Goal: Task Accomplishment & Management: Use online tool/utility

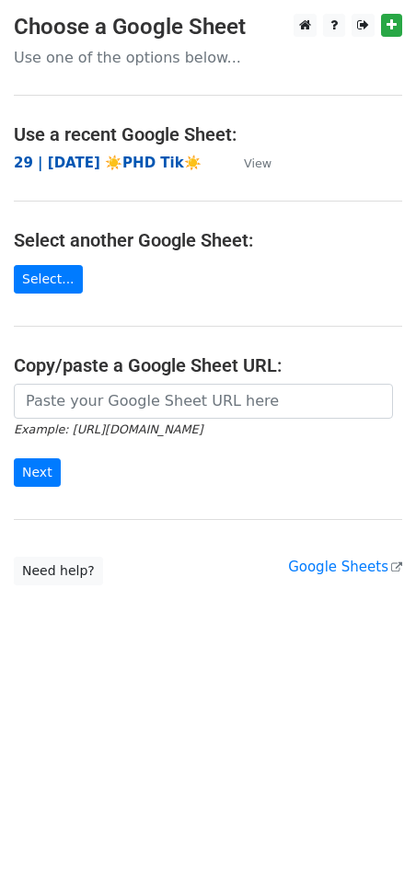
click at [85, 162] on strong "29 | AUG 19 ☀️PHD Tik☀️" at bounding box center [108, 163] width 188 height 17
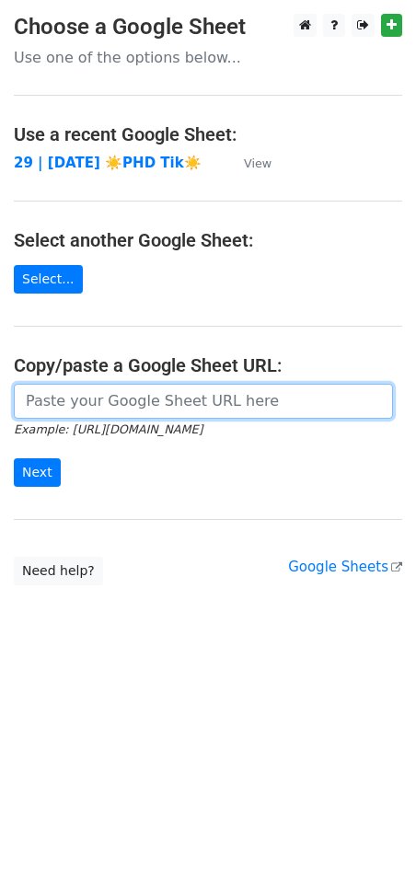
click at [206, 394] on input "url" at bounding box center [203, 401] width 379 height 35
paste input "https://docs.google.com/spreadsheets/d/1ae6GPq5XFhtp2wRgFqMHBbXpP8tupqeyEj8zPS0…"
type input "https://docs.google.com/spreadsheets/d/1ae6GPq5XFhtp2wRgFqMHBbXpP8tupqeyEj8zPS0…"
click at [14, 458] on input "Next" at bounding box center [37, 472] width 47 height 29
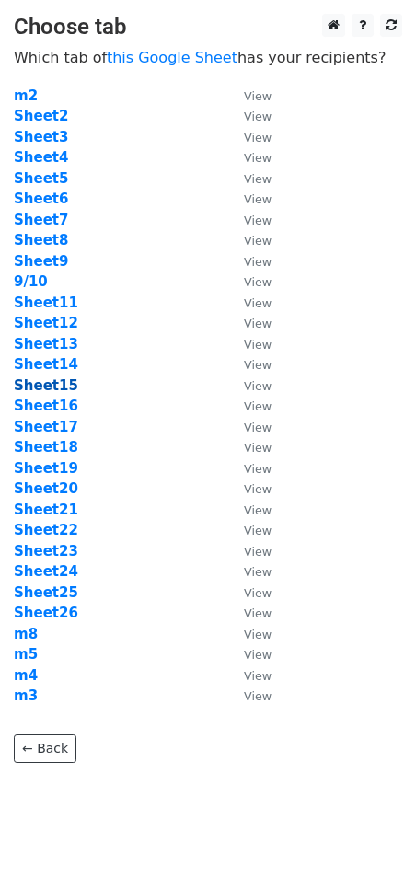
click at [40, 381] on strong "Sheet15" at bounding box center [46, 385] width 64 height 17
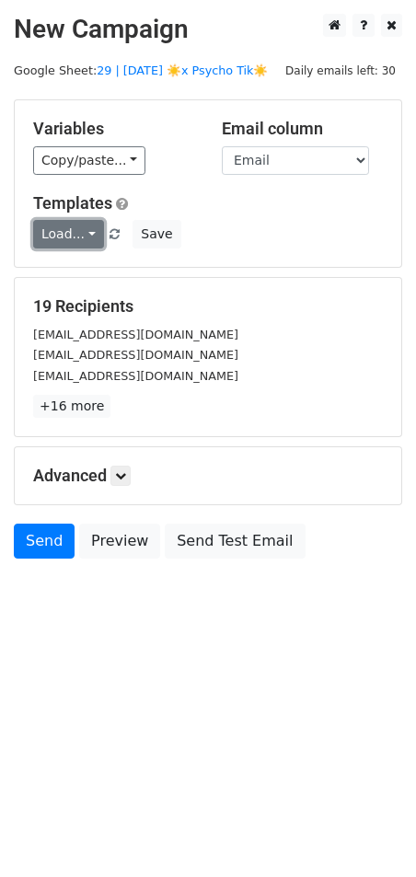
click at [70, 237] on link "Load..." at bounding box center [68, 234] width 71 height 29
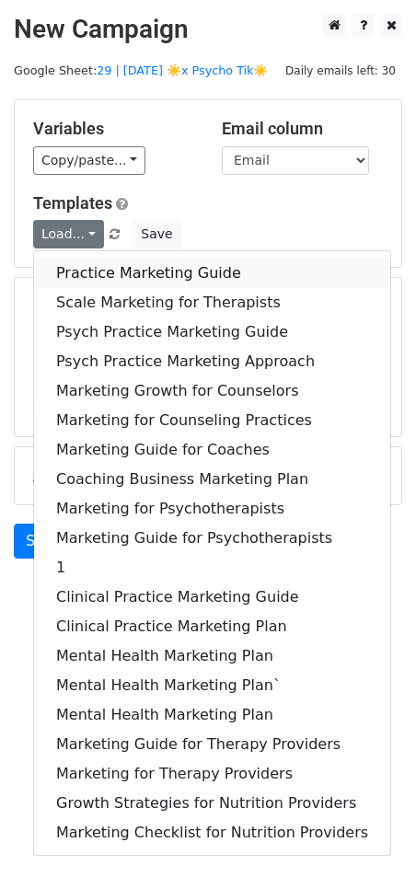
click at [115, 261] on link "Practice Marketing Guide" at bounding box center [212, 273] width 356 height 29
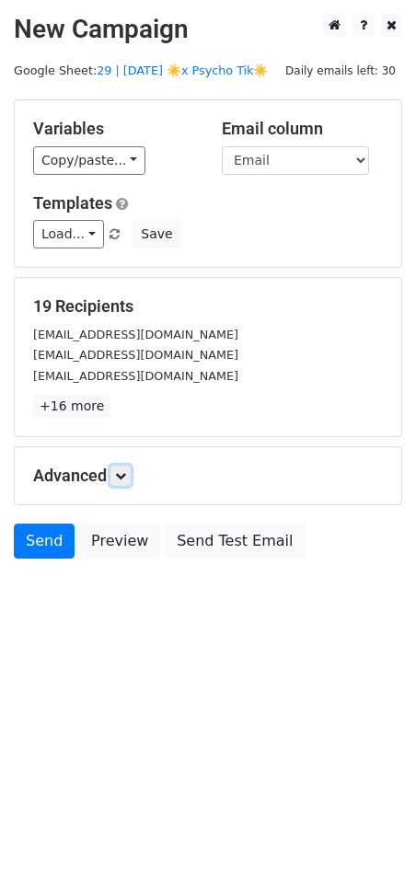
drag, startPoint x: 124, startPoint y: 467, endPoint x: 175, endPoint y: 538, distance: 87.1
click at [124, 467] on link at bounding box center [120, 476] width 20 height 20
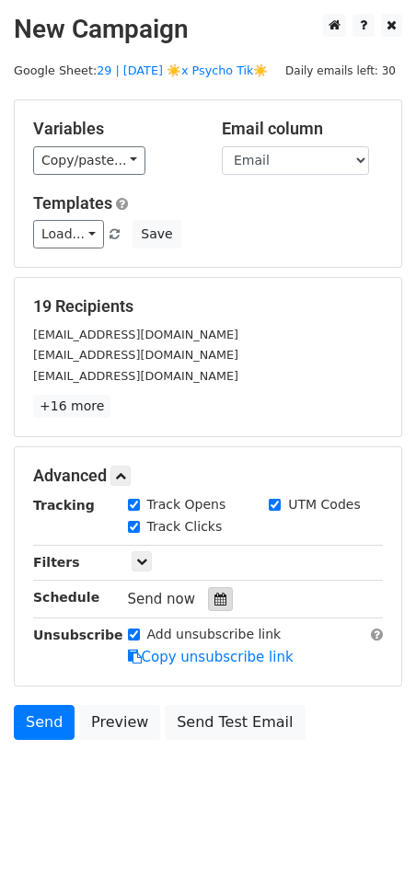
click at [214, 593] on icon at bounding box center [220, 599] width 12 height 13
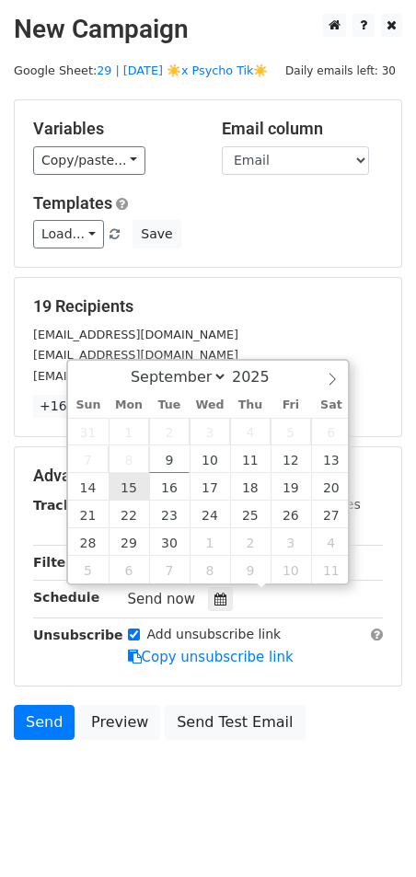
type input "2025-09-15 12:00"
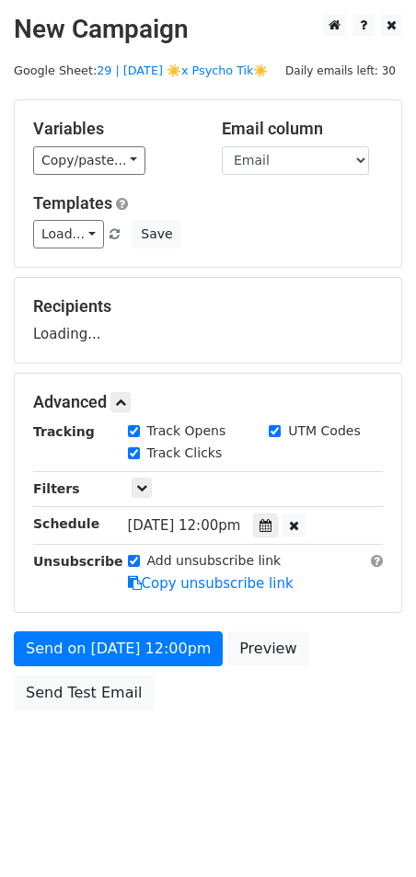
click at [133, 626] on form "Variables Copy/paste... {{Email}} Email column Email Templates Load... Practice…" at bounding box center [208, 409] width 388 height 620
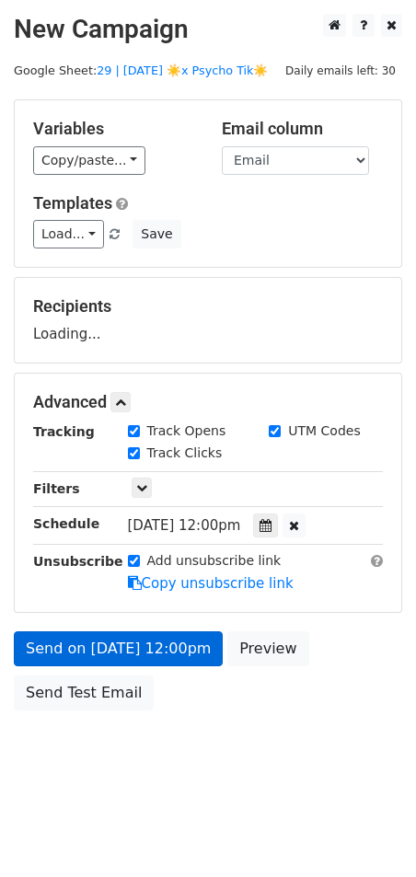
click at [119, 594] on div "Add unsubscribe link Copy unsubscribe link" at bounding box center [255, 572] width 283 height 42
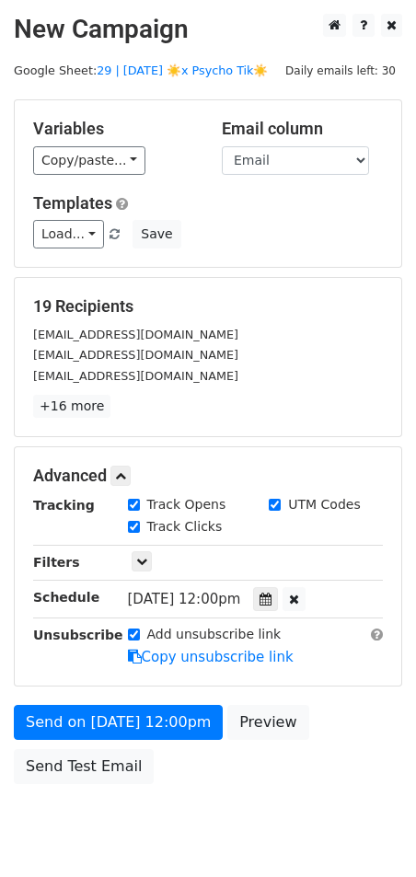
click at [102, 698] on form "Variables Copy/paste... {{Email}} Email column Email Templates Load... Practice…" at bounding box center [208, 446] width 388 height 694
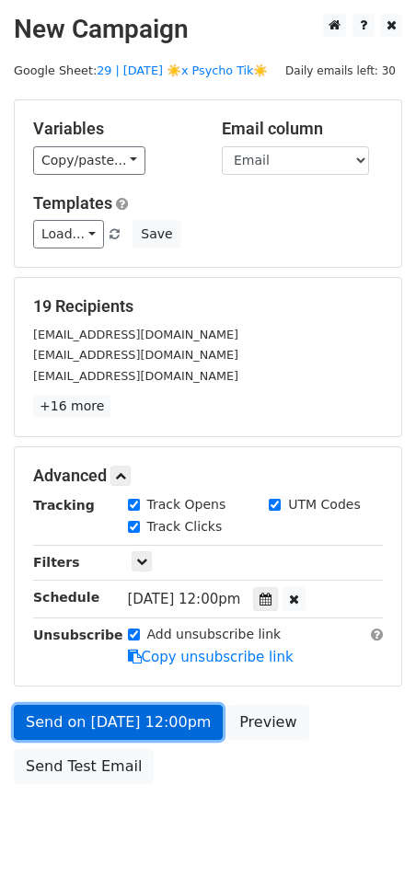
click at [99, 712] on link "Send on Sep 15 at 12:00pm" at bounding box center [118, 722] width 209 height 35
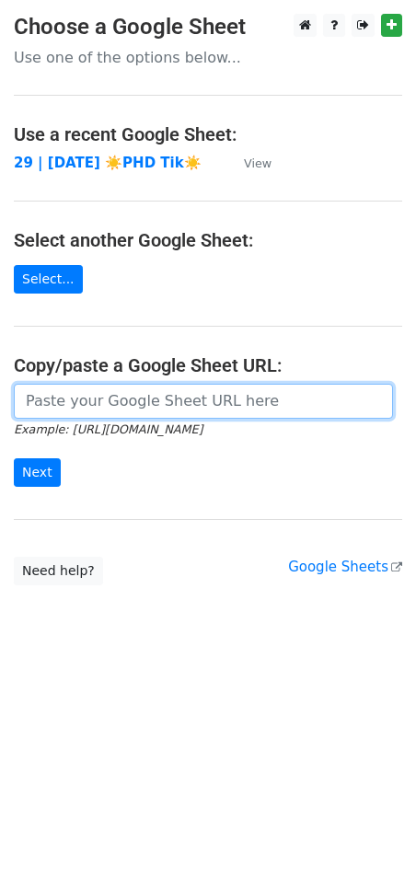
click at [123, 399] on input "url" at bounding box center [203, 401] width 379 height 35
paste input "https://docs.google.com/spreadsheets/d/1ae6GPq5XFhtp2wRgFqMHBbXpP8tupqeyEj8zPS0…"
type input "https://docs.google.com/spreadsheets/d/1ae6GPq5XFhtp2wRgFqMHBbXpP8tupqeyEj8zPS0…"
click at [14, 458] on input "Next" at bounding box center [37, 472] width 47 height 29
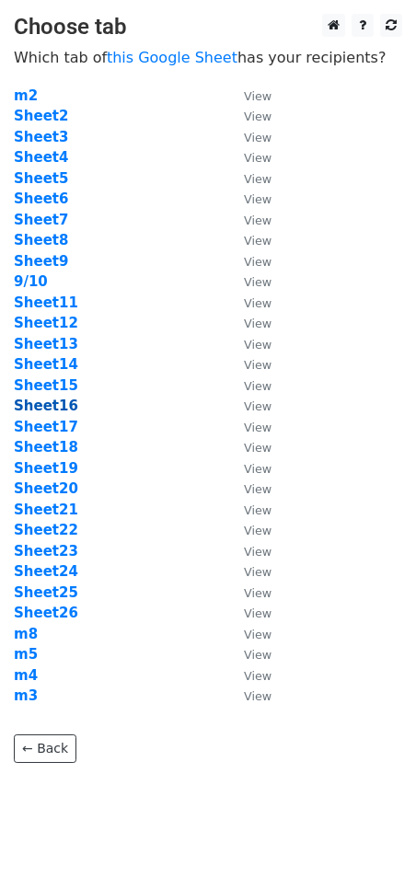
click at [52, 401] on strong "Sheet16" at bounding box center [46, 406] width 64 height 17
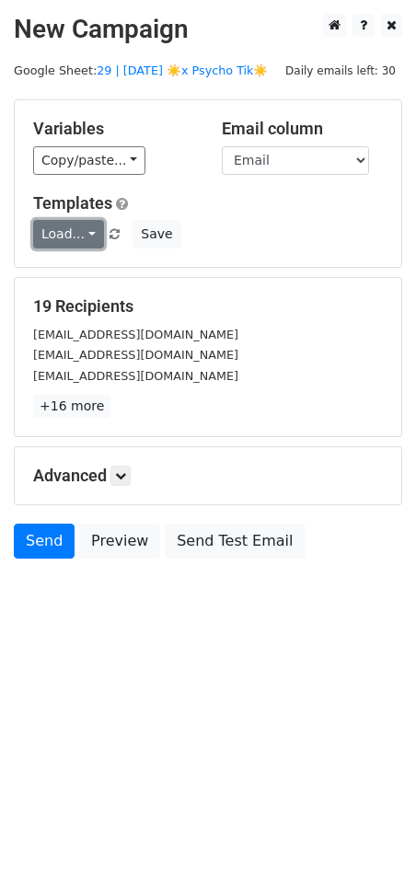
click at [75, 232] on link "Load..." at bounding box center [68, 234] width 71 height 29
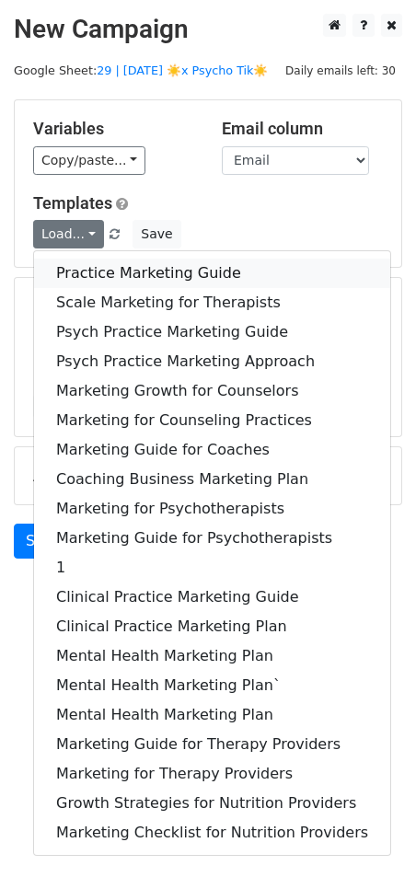
click at [111, 265] on link "Practice Marketing Guide" at bounding box center [212, 273] width 356 height 29
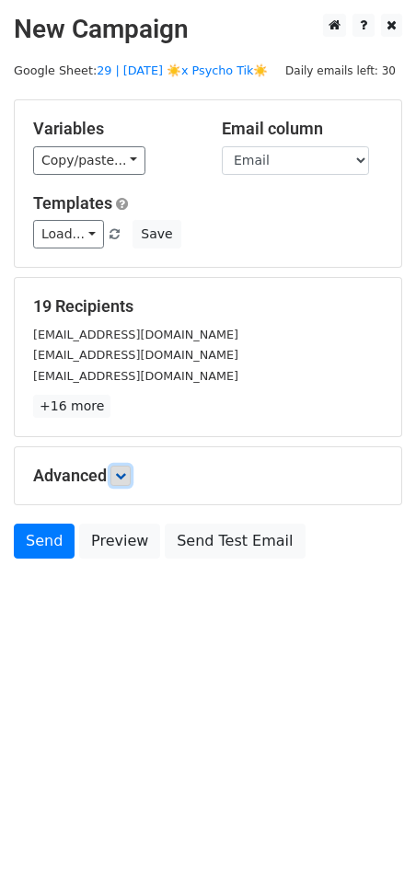
click at [126, 470] on icon at bounding box center [120, 475] width 11 height 11
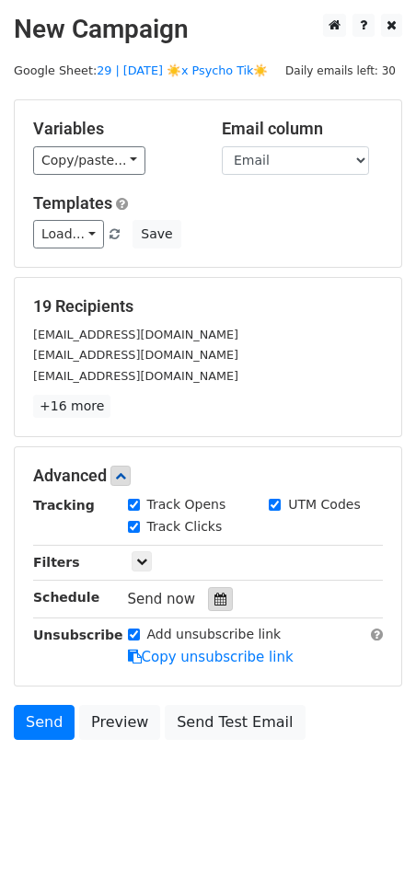
click at [214, 596] on icon at bounding box center [220, 599] width 12 height 13
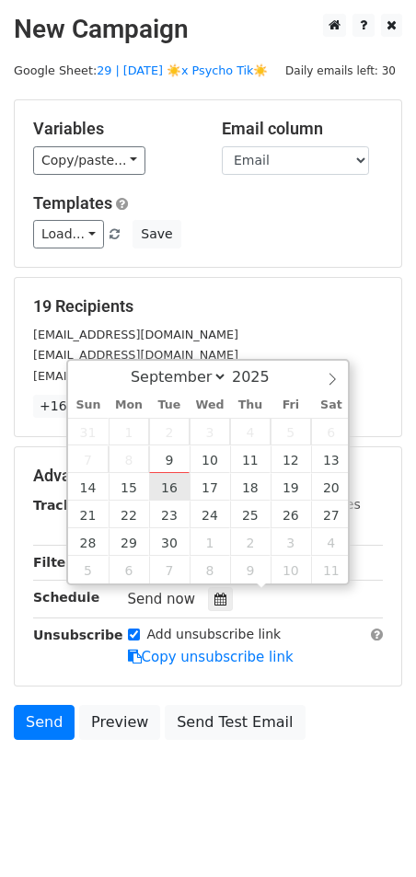
type input "2025-09-16 12:00"
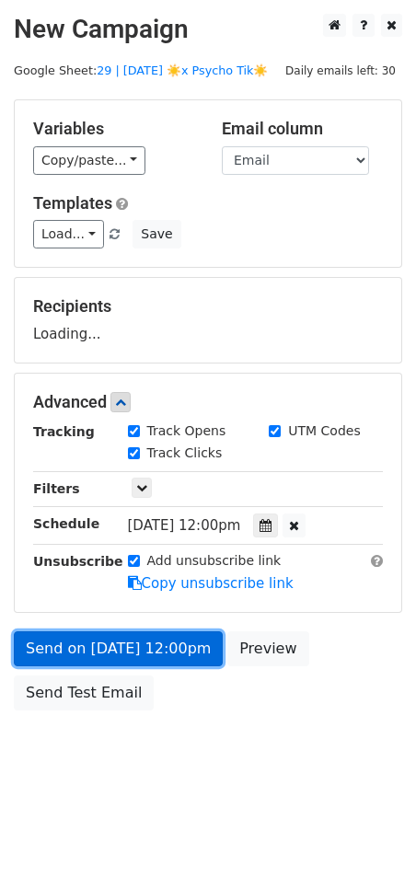
click at [130, 634] on link "Send on Sep 16 at 12:00pm" at bounding box center [118, 648] width 209 height 35
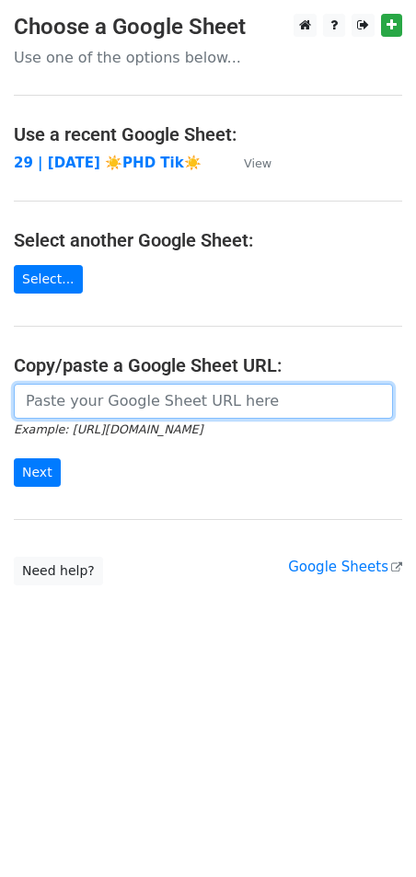
click at [121, 399] on input "url" at bounding box center [203, 401] width 379 height 35
paste input "[URL][DOMAIN_NAME]"
type input "[URL][DOMAIN_NAME]"
click at [14, 458] on input "Next" at bounding box center [37, 472] width 47 height 29
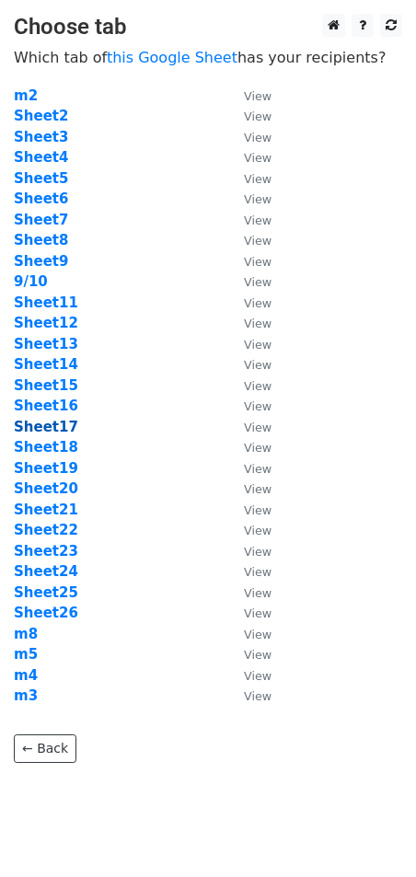
click at [53, 423] on strong "Sheet17" at bounding box center [46, 427] width 64 height 17
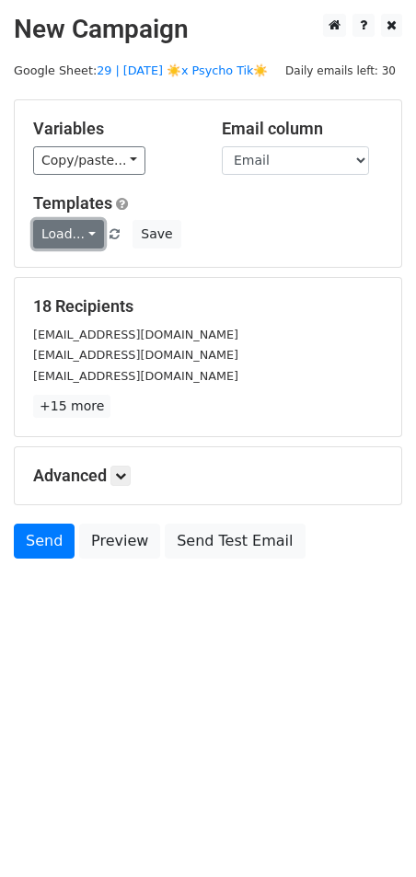
click at [75, 231] on link "Load..." at bounding box center [68, 234] width 71 height 29
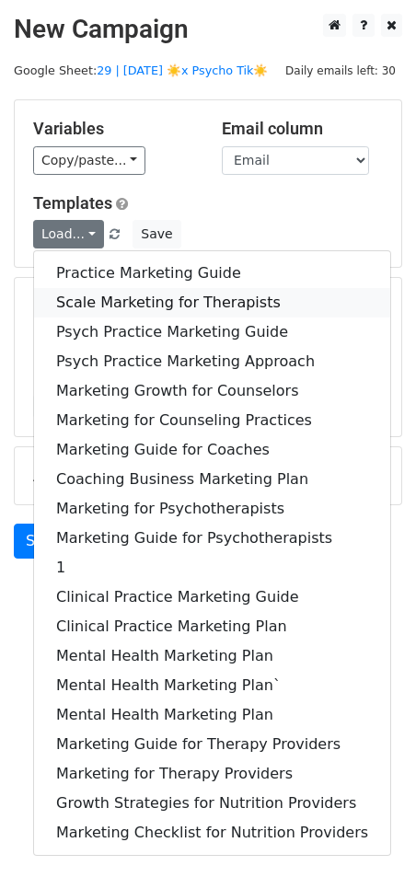
click at [130, 301] on link "Scale Marketing for Therapists" at bounding box center [212, 302] width 356 height 29
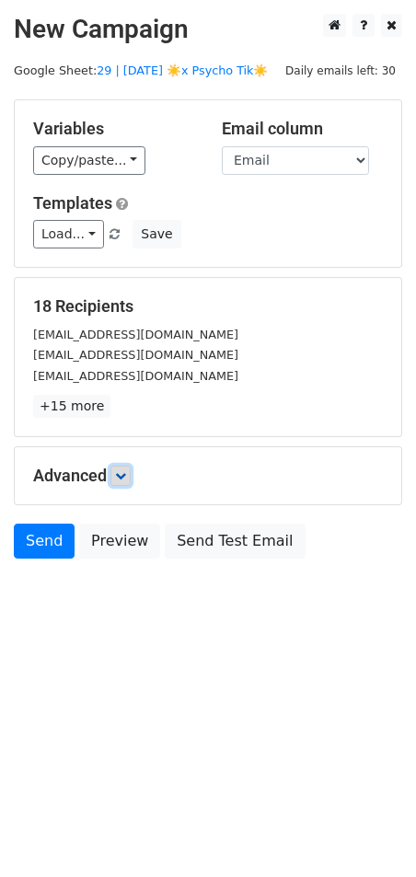
click at [126, 471] on icon at bounding box center [120, 475] width 11 height 11
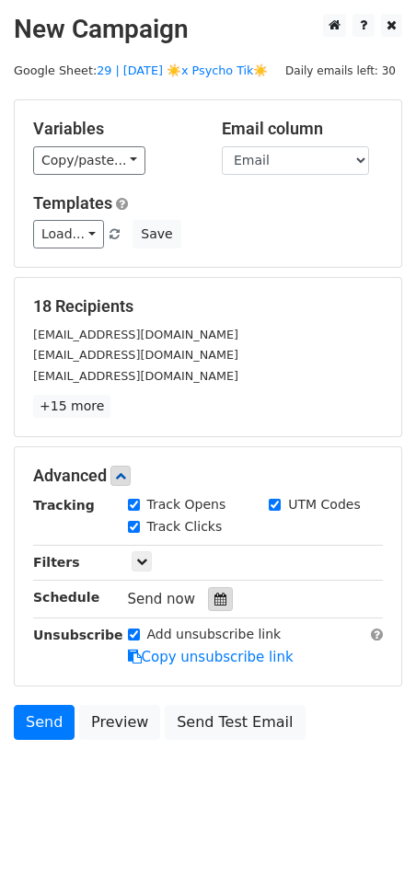
click at [208, 591] on div at bounding box center [220, 599] width 25 height 24
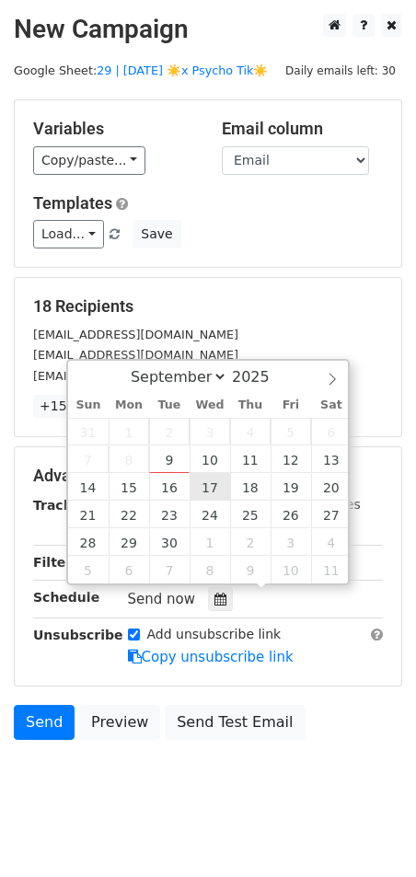
type input "2025-09-17 12:00"
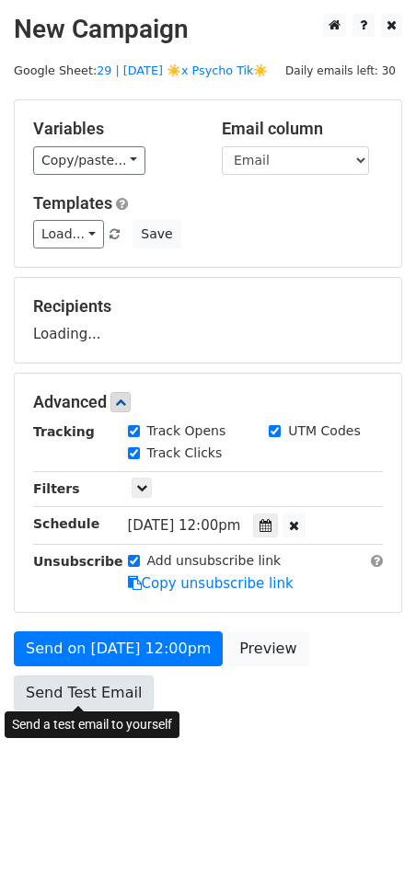
click at [122, 687] on link "Send Test Email" at bounding box center [84, 693] width 140 height 35
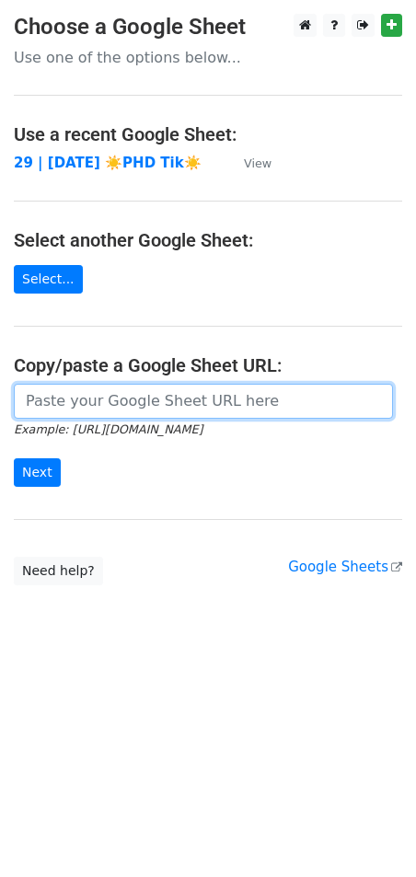
click at [127, 398] on input "url" at bounding box center [203, 401] width 379 height 35
paste input "https://docs.google.com/spreadsheets/d/1ae6GPq5XFhtp2wRgFqMHBbXpP8tupqeyEj8zPS0…"
type input "https://docs.google.com/spreadsheets/d/1ae6GPq5XFhtp2wRgFqMHBbXpP8tupqeyEj8zPS0…"
click at [14, 458] on input "Next" at bounding box center [37, 472] width 47 height 29
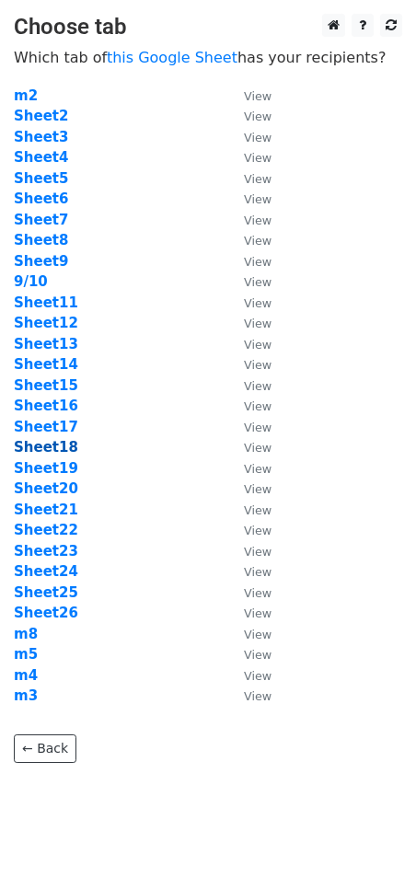
click at [60, 455] on strong "Sheet18" at bounding box center [46, 447] width 64 height 17
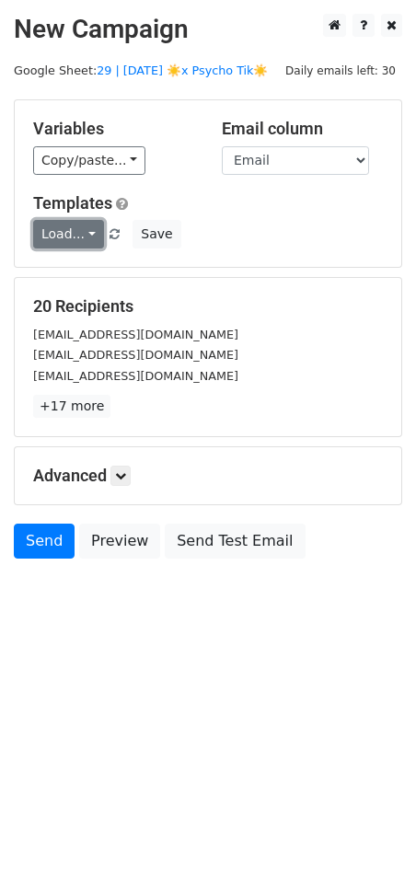
click at [72, 233] on link "Load..." at bounding box center [68, 234] width 71 height 29
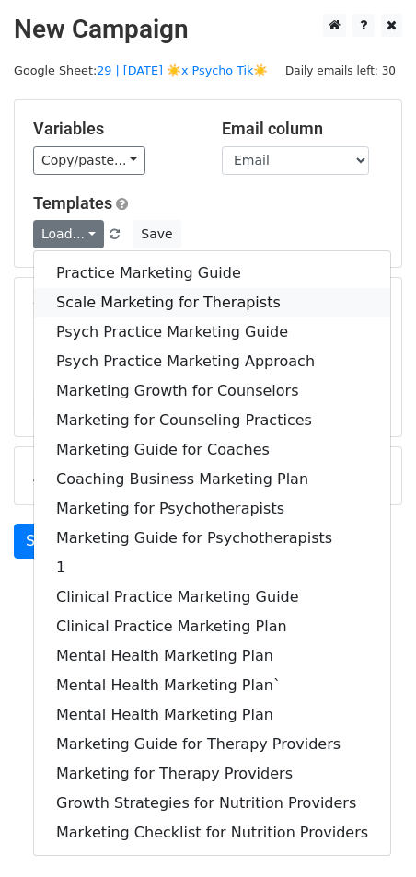
click at [119, 304] on link "Scale Marketing for Therapists" at bounding box center [212, 302] width 356 height 29
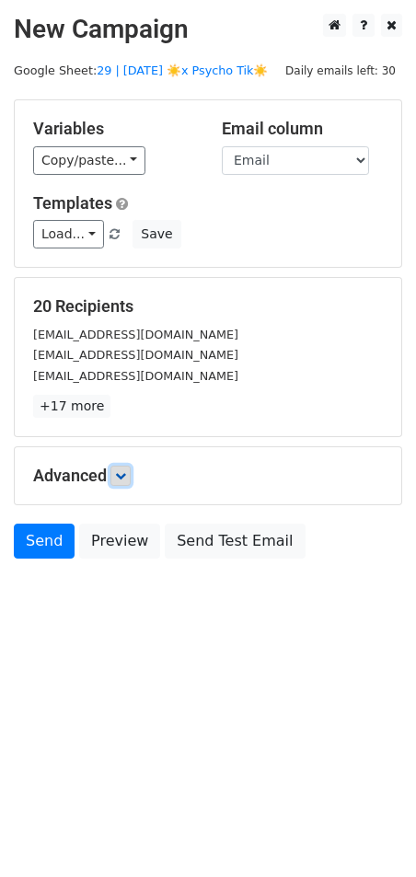
click at [126, 474] on icon at bounding box center [120, 475] width 11 height 11
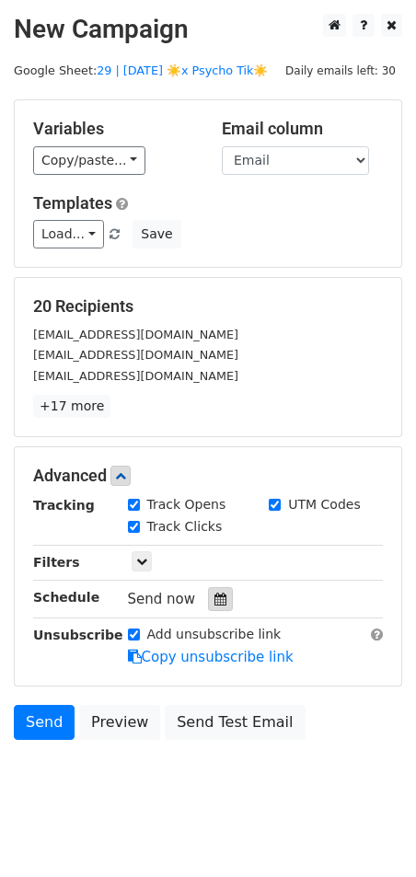
click at [214, 602] on icon at bounding box center [220, 599] width 12 height 13
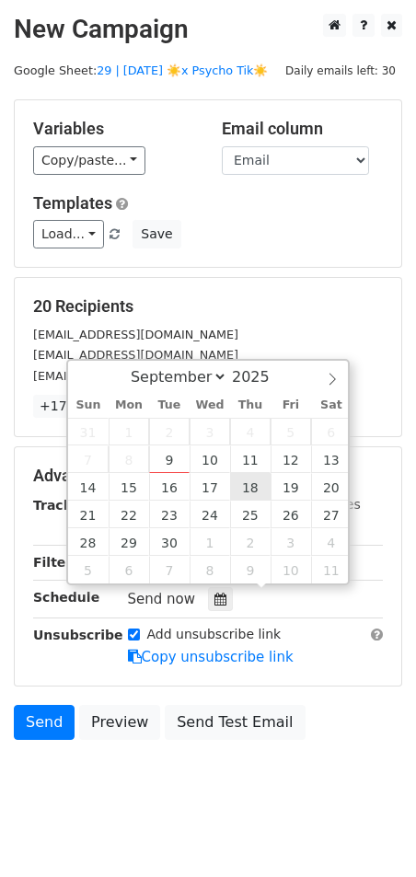
type input "2025-09-18 12:00"
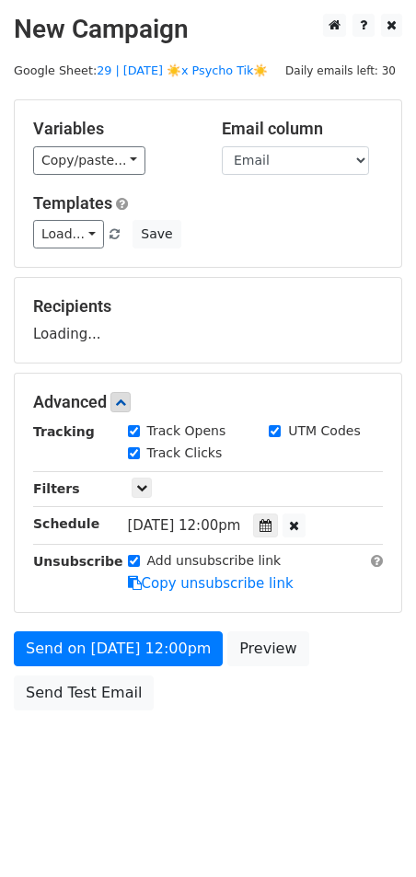
click at [160, 664] on div "Send on Sep 18 at 12:00pm Preview Send Test Email" at bounding box center [208, 675] width 416 height 88
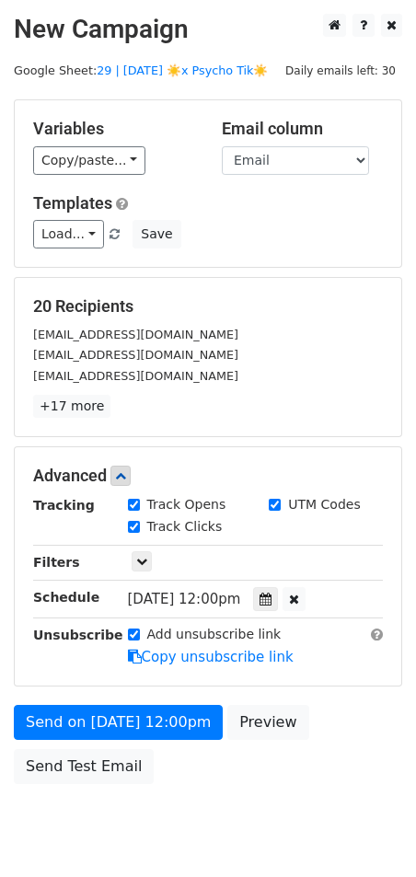
click at [113, 700] on form "Variables Copy/paste... {{Email}} Email column Email Templates Load... Practice…" at bounding box center [208, 446] width 388 height 694
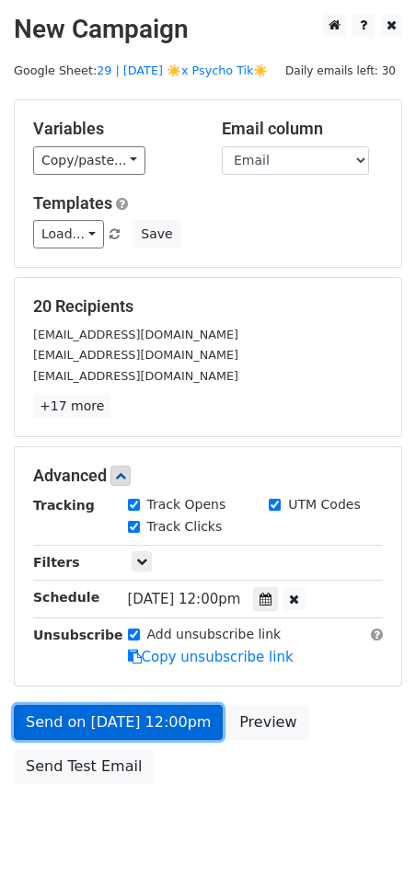
click at [97, 719] on link "Send on Sep 18 at 12:00pm" at bounding box center [118, 722] width 209 height 35
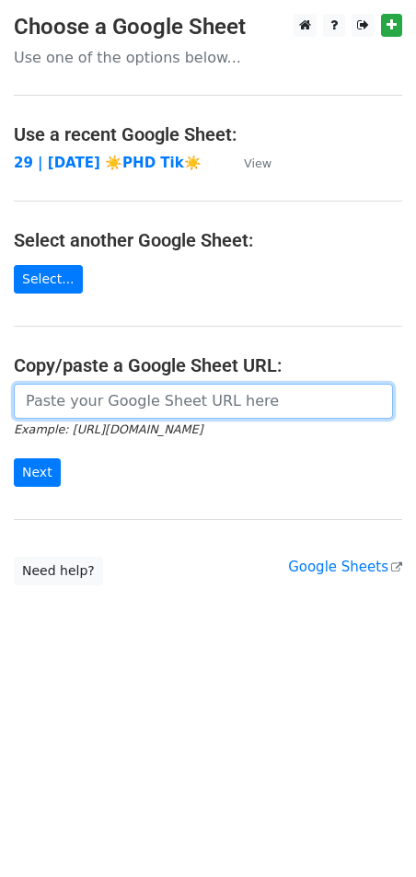
click at [115, 397] on input "url" at bounding box center [203, 401] width 379 height 35
paste input "https://docs.google.com/spreadsheets/d/1ae6GPq5XFhtp2wRgFqMHBbXpP8tupqeyEj8zPS0…"
type input "https://docs.google.com/spreadsheets/d/1ae6GPq5XFhtp2wRgFqMHBbXpP8tupqeyEj8zPS0…"
click at [14, 458] on input "Next" at bounding box center [37, 472] width 47 height 29
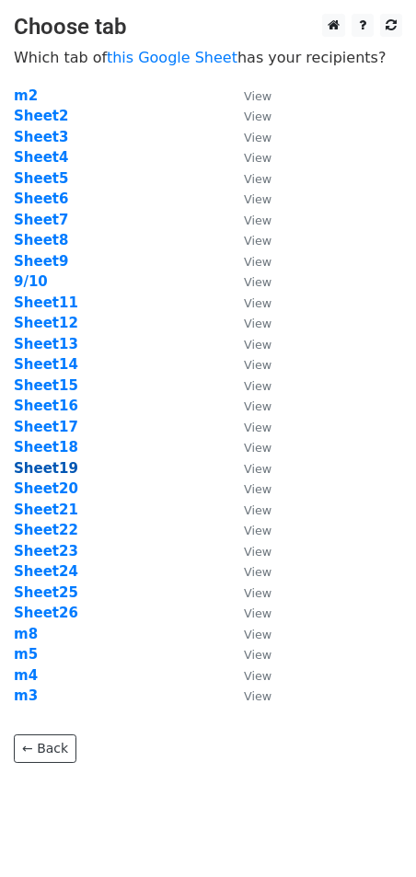
click at [53, 468] on strong "Sheet19" at bounding box center [46, 468] width 64 height 17
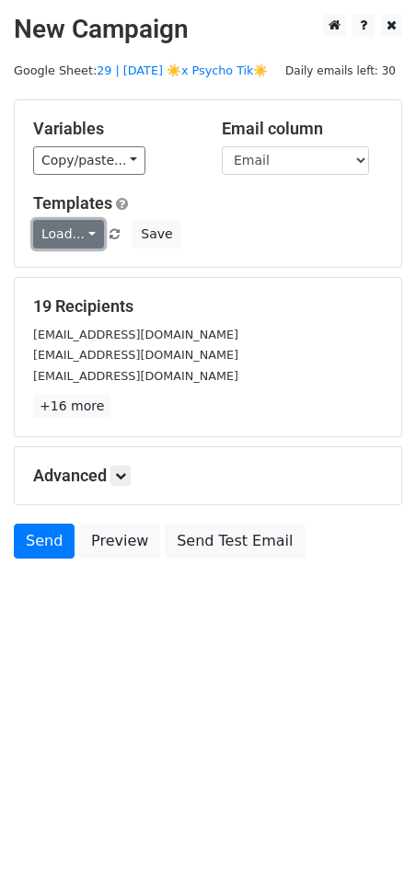
click at [64, 237] on link "Load..." at bounding box center [68, 234] width 71 height 29
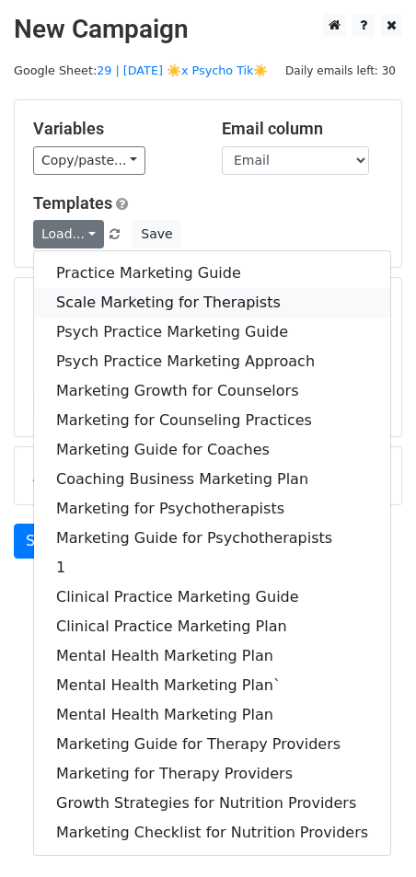
click at [100, 288] on link "Scale Marketing for Therapists" at bounding box center [212, 302] width 356 height 29
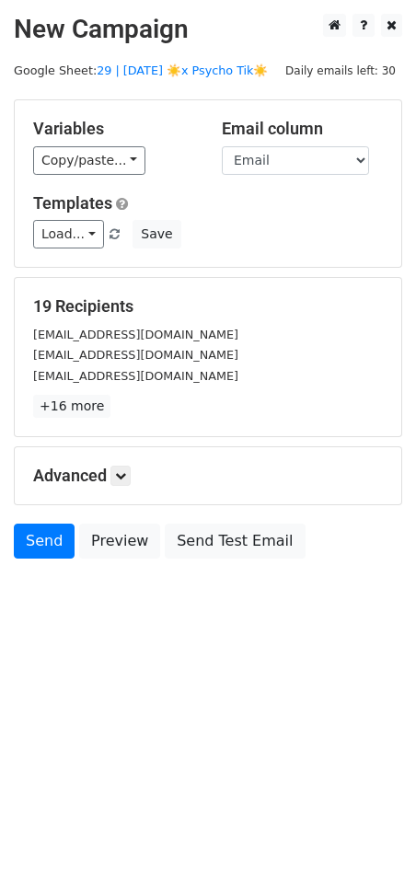
click at [122, 461] on div "Advanced Tracking Track Opens UTM Codes Track Clicks Filters Only include sprea…" at bounding box center [208, 475] width 387 height 57
click at [126, 474] on icon at bounding box center [120, 475] width 11 height 11
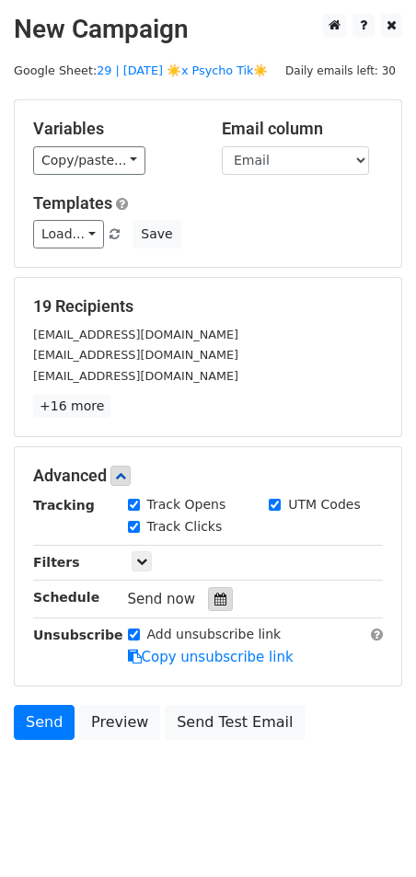
click at [209, 587] on div at bounding box center [220, 599] width 25 height 24
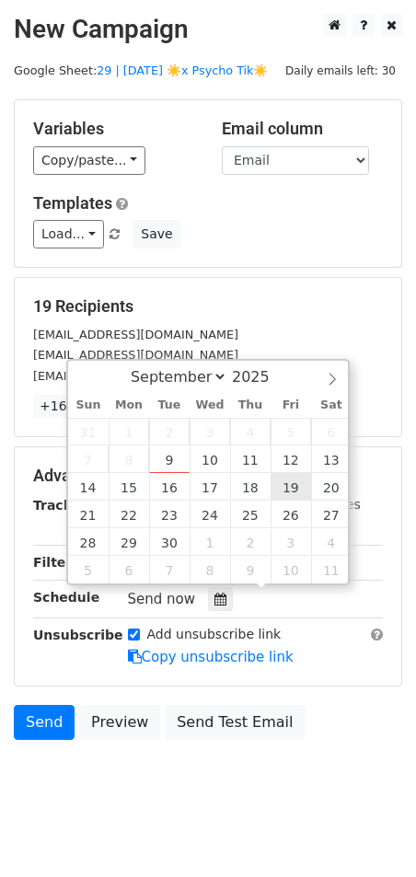
type input "[DATE] 12:00"
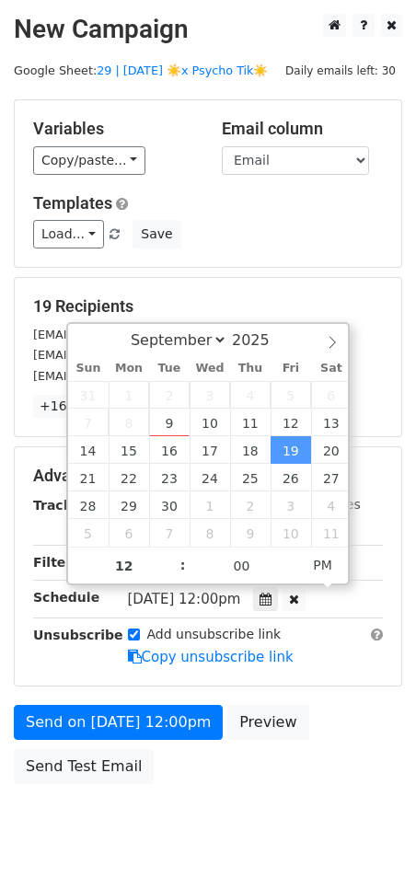
drag, startPoint x: 157, startPoint y: 660, endPoint x: 157, endPoint y: 688, distance: 27.6
click at [157, 660] on link "Copy unsubscribe link" at bounding box center [211, 657] width 166 height 17
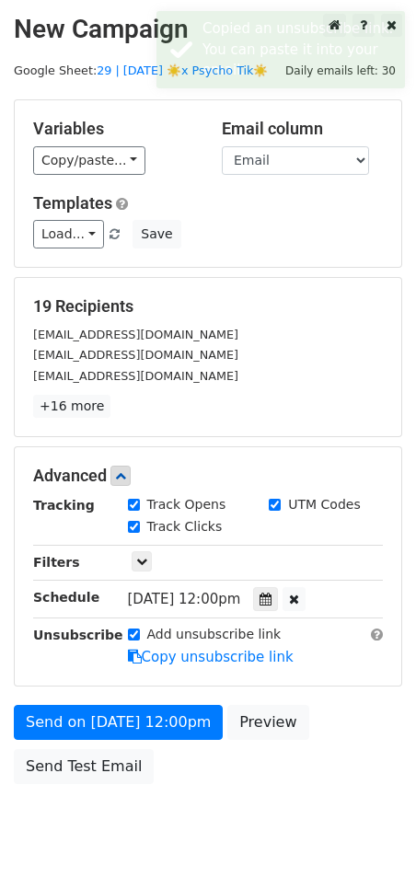
click at [157, 690] on form "Variables Copy/paste... {{Email}} Email column Email Templates Load... Practice…" at bounding box center [208, 446] width 388 height 694
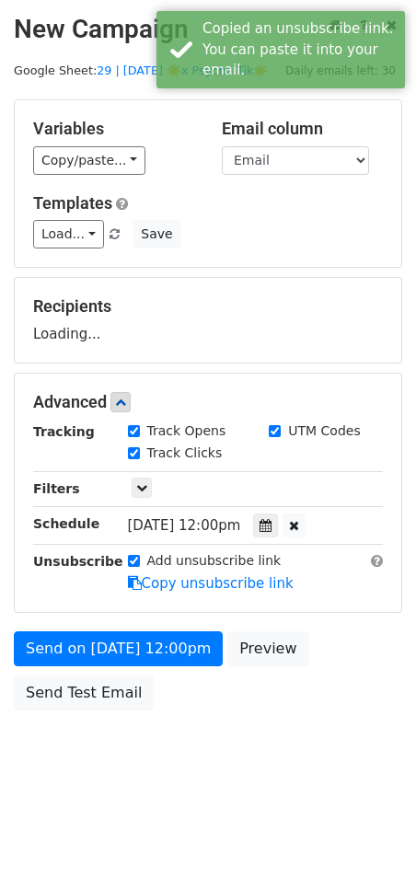
click at [173, 666] on div "Send on [DATE] 12:00pm Preview Send Test Email" at bounding box center [208, 675] width 416 height 88
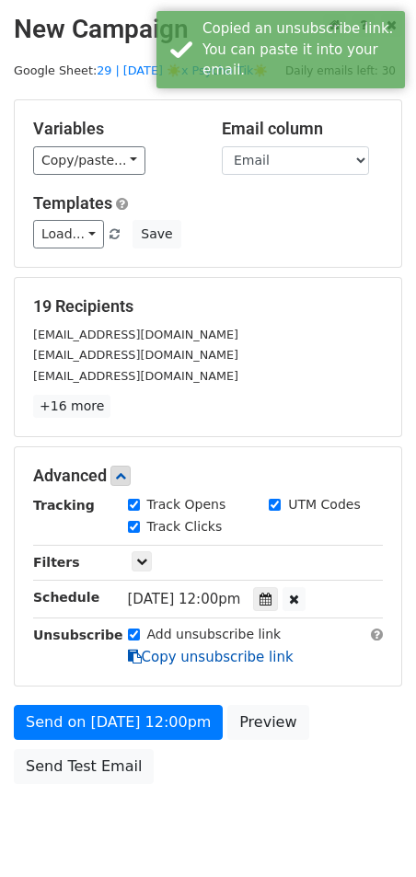
click at [168, 655] on link "Copy unsubscribe link" at bounding box center [211, 657] width 166 height 17
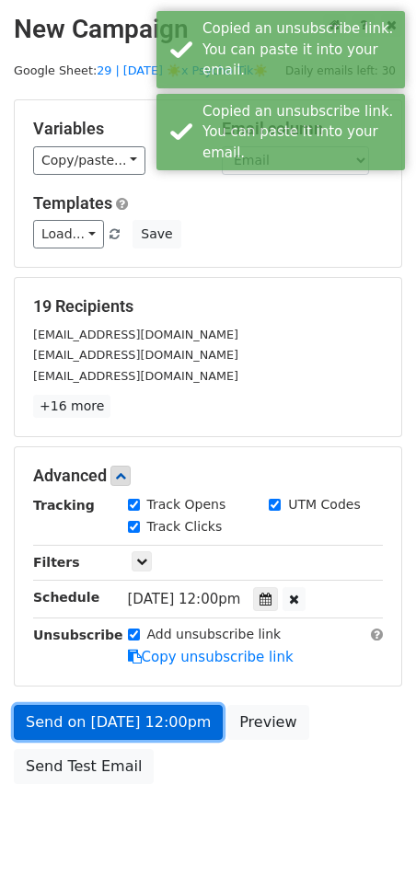
click at [155, 721] on link "Send on [DATE] 12:00pm" at bounding box center [118, 722] width 209 height 35
